Goal: Information Seeking & Learning: Learn about a topic

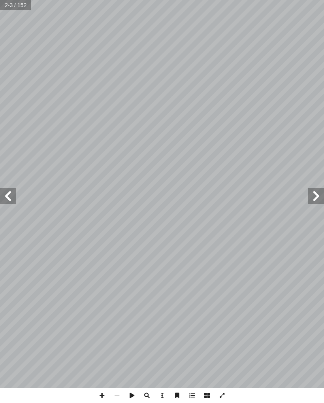
click at [312, 195] on span at bounding box center [316, 196] width 16 height 16
click at [312, 193] on span at bounding box center [316, 196] width 16 height 16
click at [315, 202] on span at bounding box center [316, 196] width 16 height 16
click at [317, 198] on span at bounding box center [316, 196] width 16 height 16
click at [318, 199] on span at bounding box center [316, 196] width 16 height 16
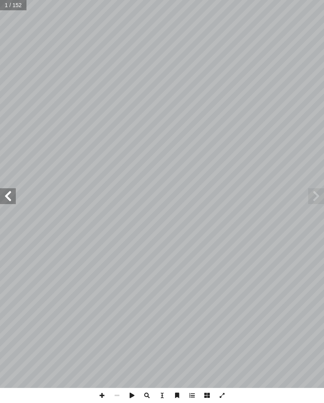
click at [323, 198] on span at bounding box center [316, 196] width 16 height 16
click at [322, 200] on span at bounding box center [316, 196] width 16 height 16
click at [8, 192] on span at bounding box center [8, 196] width 16 height 16
click at [11, 197] on span at bounding box center [8, 196] width 16 height 16
click at [8, 204] on span at bounding box center [8, 196] width 16 height 16
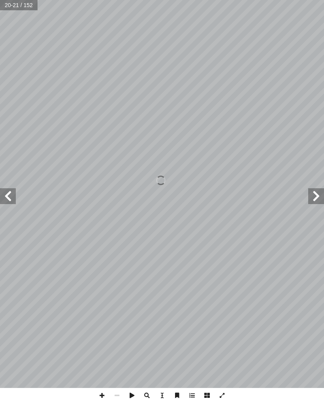
click at [315, 199] on span at bounding box center [316, 196] width 16 height 16
click at [315, 200] on span at bounding box center [316, 196] width 16 height 16
click at [320, 197] on span at bounding box center [316, 196] width 16 height 16
click at [320, 196] on span at bounding box center [316, 196] width 16 height 16
click at [319, 196] on span at bounding box center [316, 196] width 16 height 16
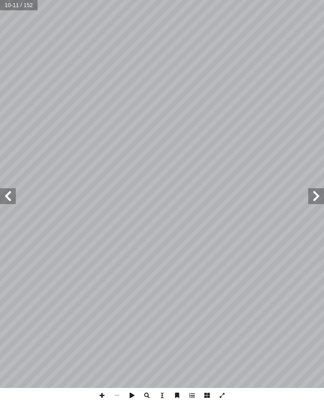
click at [15, 195] on span at bounding box center [8, 196] width 16 height 16
click at [11, 200] on span at bounding box center [8, 196] width 16 height 16
click at [13, 197] on span at bounding box center [8, 196] width 16 height 16
click at [11, 197] on span at bounding box center [8, 196] width 16 height 16
click at [8, 196] on span at bounding box center [8, 196] width 16 height 16
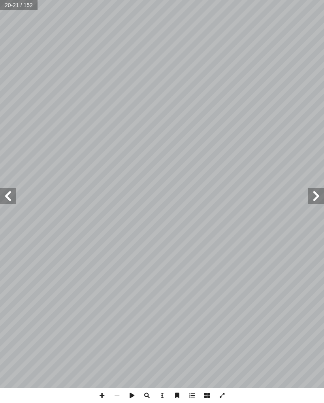
click at [14, 192] on span at bounding box center [8, 196] width 16 height 16
click at [313, 203] on span at bounding box center [316, 196] width 16 height 16
click at [315, 202] on span at bounding box center [316, 196] width 16 height 16
click at [10, 201] on span at bounding box center [8, 196] width 16 height 16
click at [317, 199] on span at bounding box center [316, 196] width 16 height 16
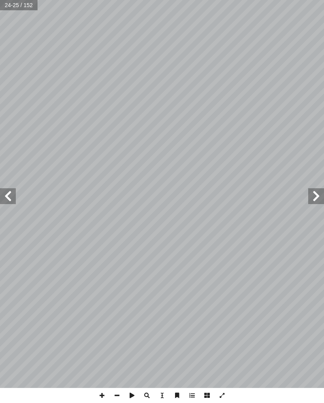
click at [310, 198] on span at bounding box center [316, 196] width 16 height 16
click at [9, 200] on span at bounding box center [8, 196] width 16 height 16
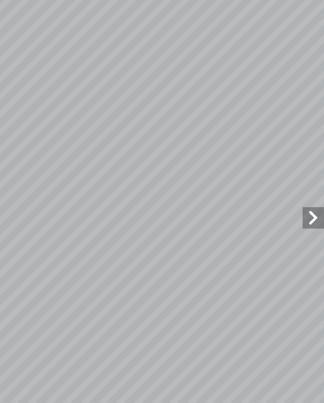
click at [308, 188] on span at bounding box center [316, 196] width 16 height 16
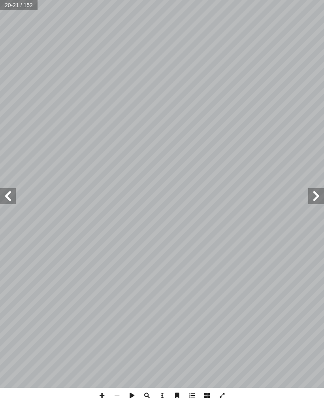
click at [15, 198] on span at bounding box center [8, 196] width 16 height 16
